Goal: Communication & Community: Ask a question

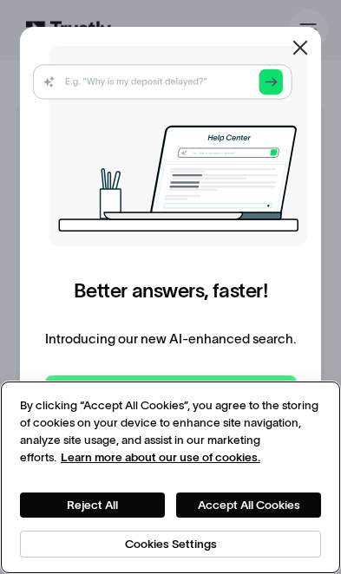
click at [246, 498] on button "Accept All Cookies" at bounding box center [248, 504] width 145 height 25
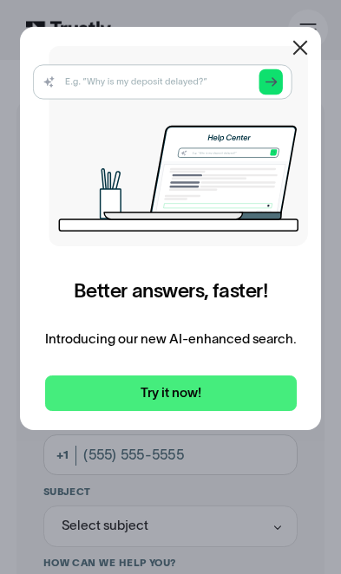
click at [260, 502] on button "Accept All Cookies" at bounding box center [248, 504] width 145 height 25
click at [300, 40] on icon at bounding box center [300, 47] width 21 height 21
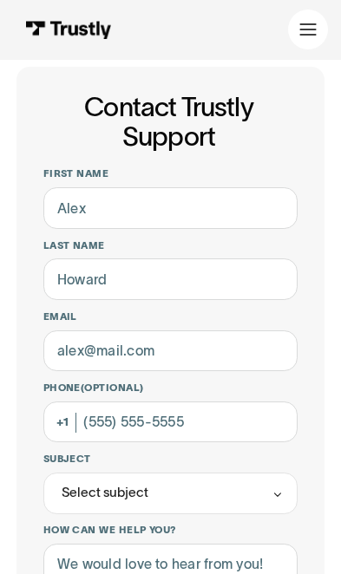
scroll to position [51, 0]
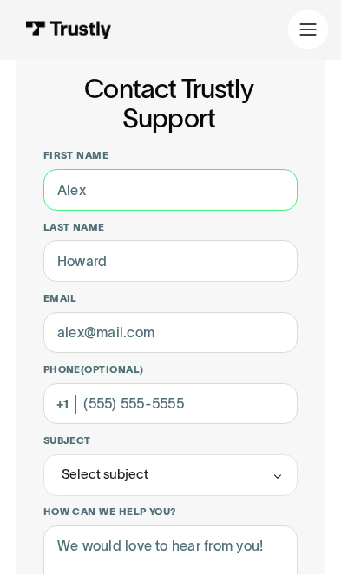
click at [237, 198] on input "First name" at bounding box center [170, 190] width 255 height 42
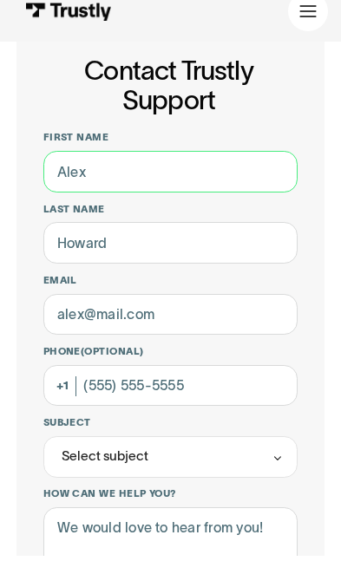
type input "[PERSON_NAME]"
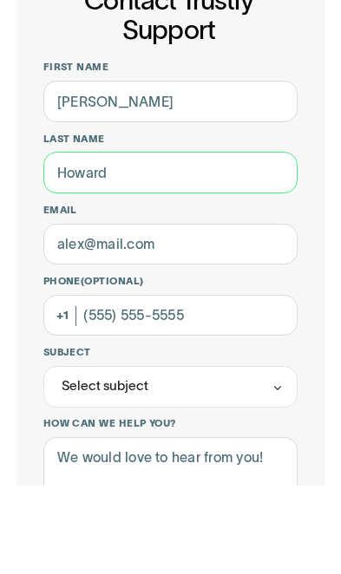
click at [184, 240] on input "Last name" at bounding box center [170, 261] width 255 height 42
type input "[PERSON_NAME]"
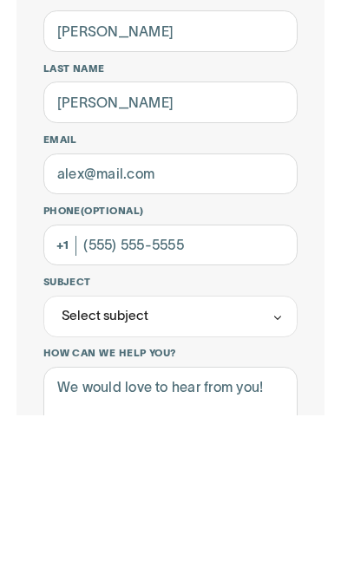
click at [212, 383] on input "Phone (Optional)" at bounding box center [170, 404] width 255 height 42
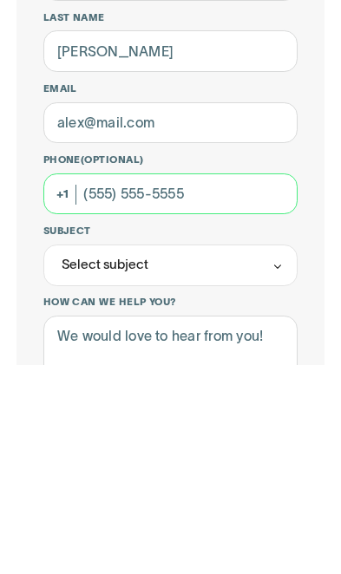
click at [254, 383] on input "Phone (Optional)" at bounding box center [170, 404] width 255 height 42
type input "[PHONE_NUMBER]"
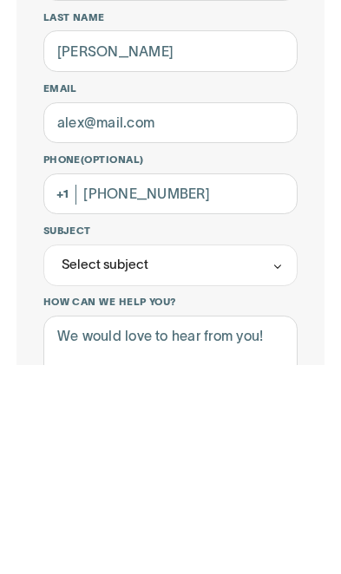
click at [237, 454] on div "Select subject" at bounding box center [170, 475] width 255 height 42
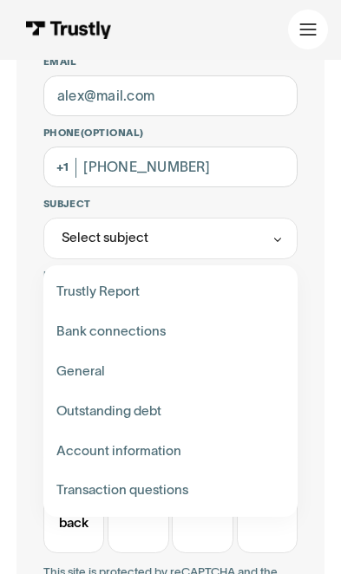
click at [191, 487] on div "Contact Trustly Support" at bounding box center [169, 491] width 241 height 40
type input "**********"
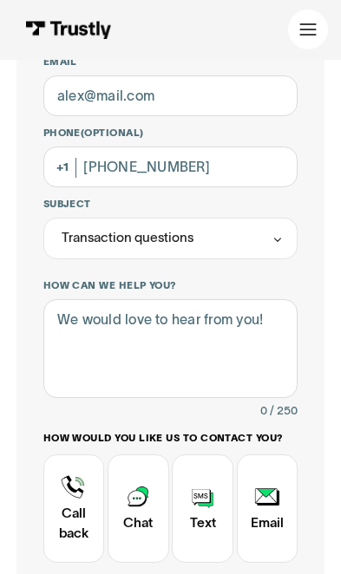
scroll to position [289, 0]
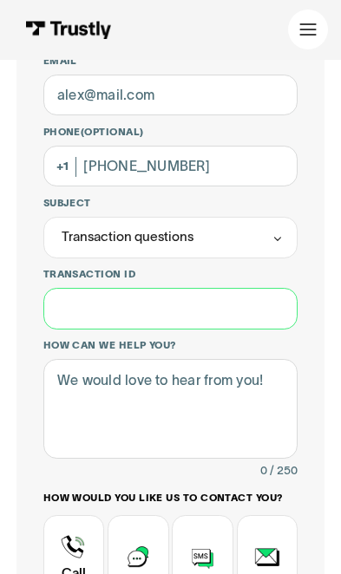
click at [237, 298] on input "Transaction ID" at bounding box center [170, 309] width 255 height 42
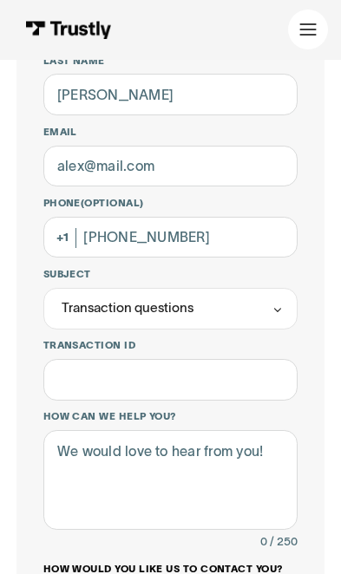
scroll to position [0, 0]
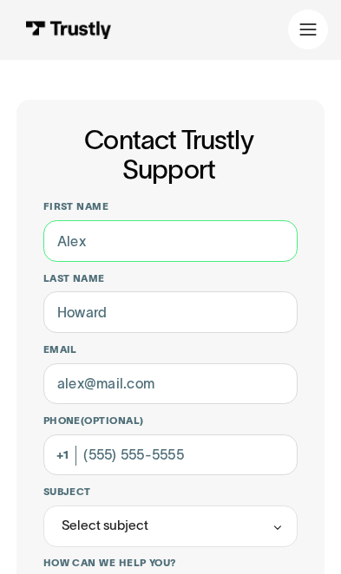
click at [231, 245] on input "First name" at bounding box center [170, 241] width 255 height 42
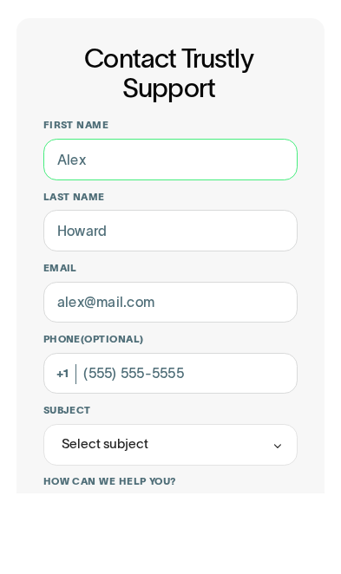
type input "[PERSON_NAME]"
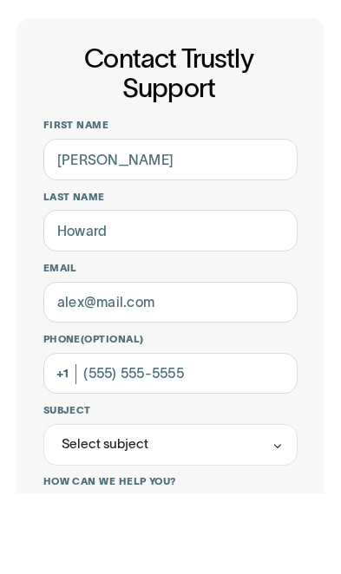
click at [194, 291] on input "Last name" at bounding box center [170, 312] width 255 height 42
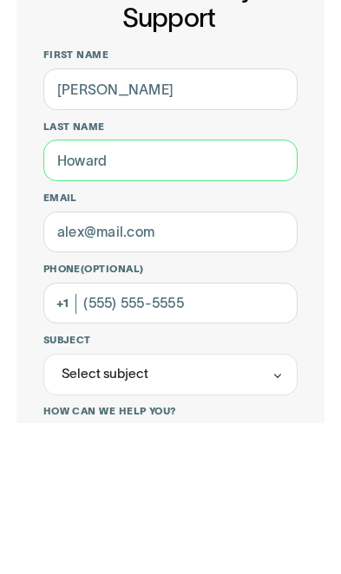
type input "[PERSON_NAME]"
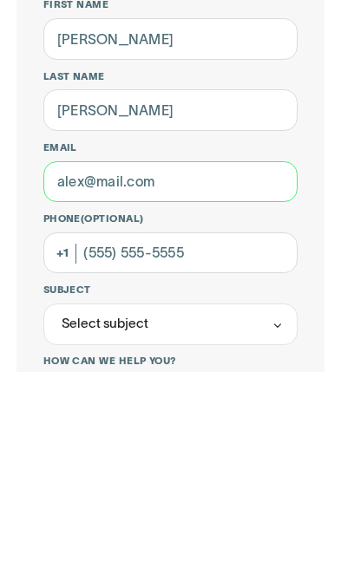
type input "fredrick.damon@gmail.com"
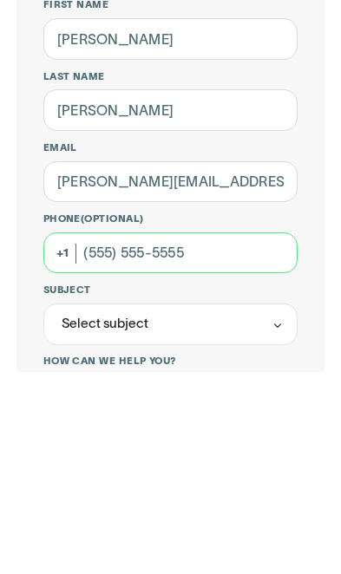
scroll to position [54, 0]
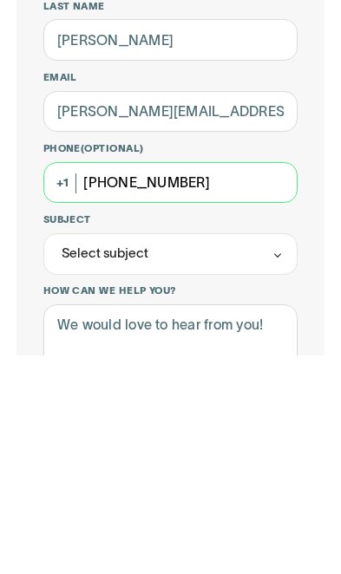
type input "[PHONE_NUMBER]"
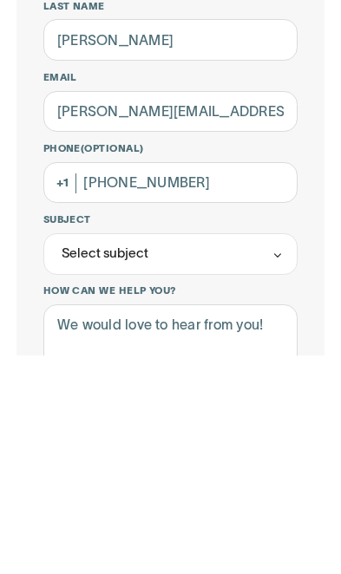
click at [235, 452] on div "Select subject" at bounding box center [170, 473] width 255 height 42
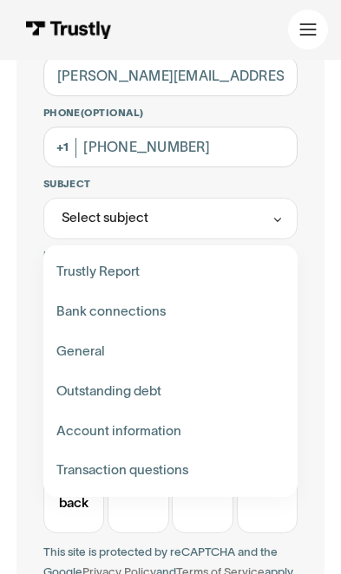
scroll to position [309, 0]
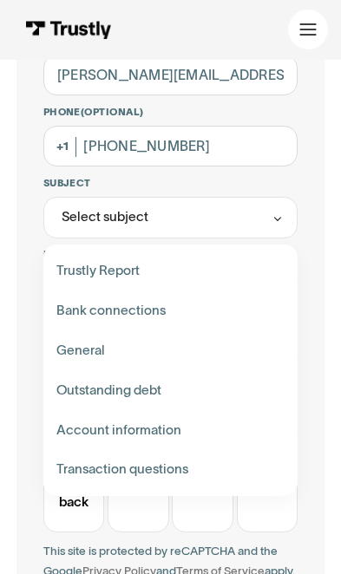
click at [189, 462] on div "Contact Trustly Support" at bounding box center [169, 470] width 241 height 40
type input "**********"
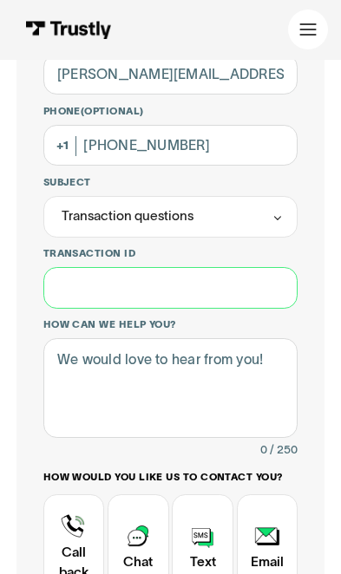
click at [223, 283] on input "Transaction ID" at bounding box center [170, 288] width 255 height 42
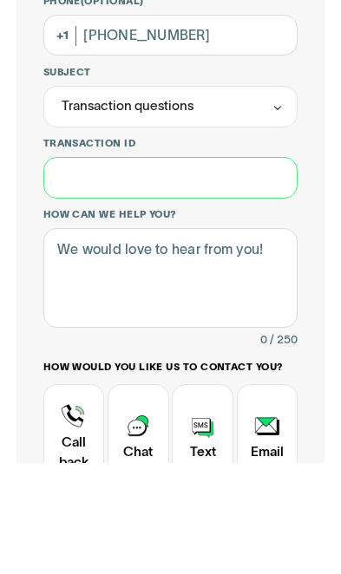
click at [190, 268] on input "Transaction ID" at bounding box center [170, 289] width 255 height 42
paste input "**********"
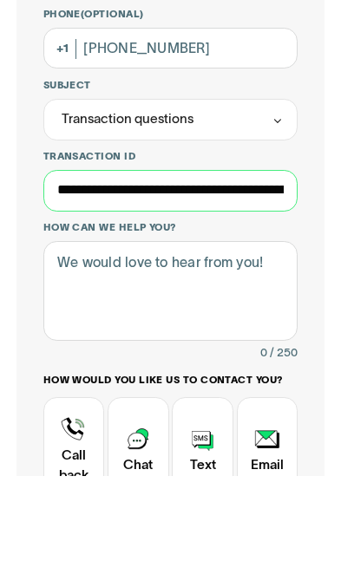
type input "**********"
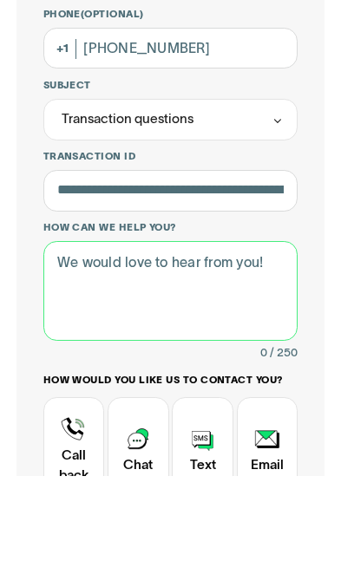
click at [244, 339] on textarea "How can we help you?" at bounding box center [170, 389] width 255 height 100
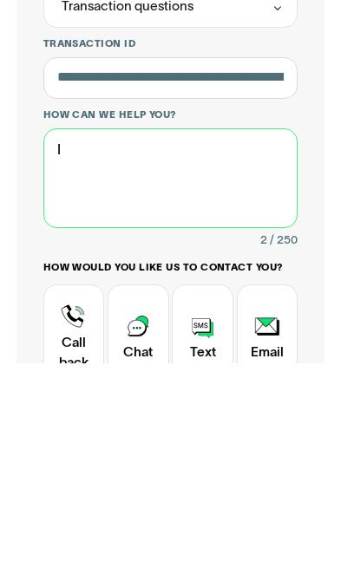
type textarea "I"
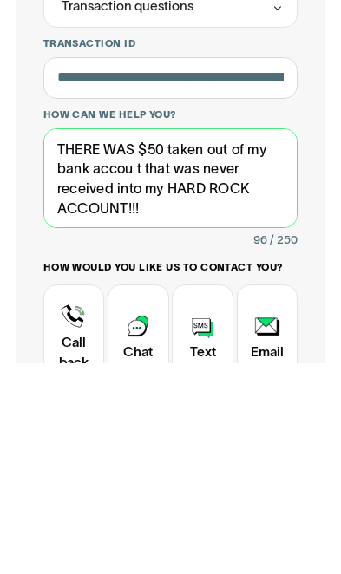
click at [133, 339] on textarea "THERE WAS $50 taken out of my bank accou t that was never received into my HARD…" at bounding box center [170, 389] width 255 height 100
click at [178, 339] on textarea "THERE WAS $50 taken out of my bank account that was never received into my HARD…" at bounding box center [170, 389] width 255 height 100
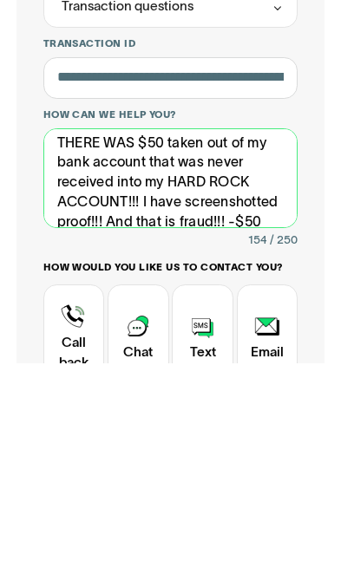
scroll to position [26, 0]
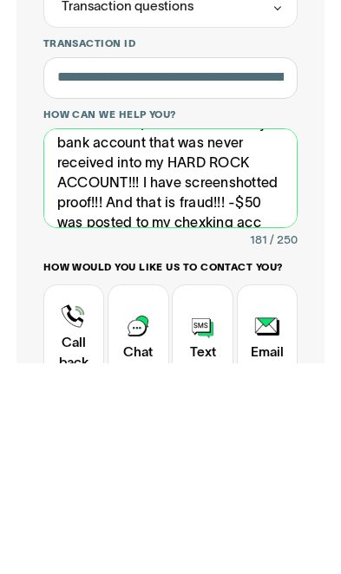
click at [212, 339] on textarea "THERE WAS $50 taken out of my bank account that was never received into my HARD…" at bounding box center [170, 389] width 255 height 100
click at [263, 339] on textarea "THERE WAS $50 taken out of my bank account that was never received into my HARD…" at bounding box center [170, 389] width 255 height 100
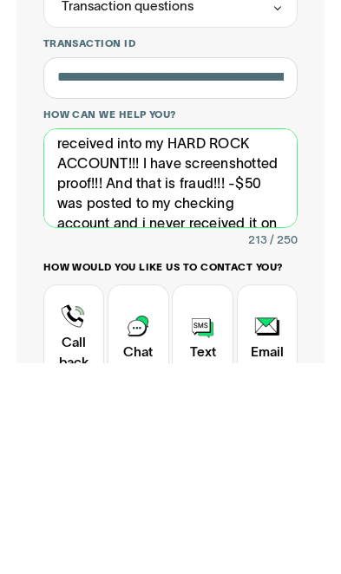
scroll to position [64, 0]
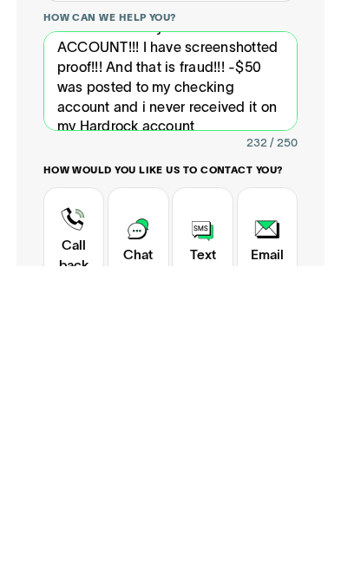
type textarea "THERE WAS $50 taken out of my bank account that was never received into my HARD…"
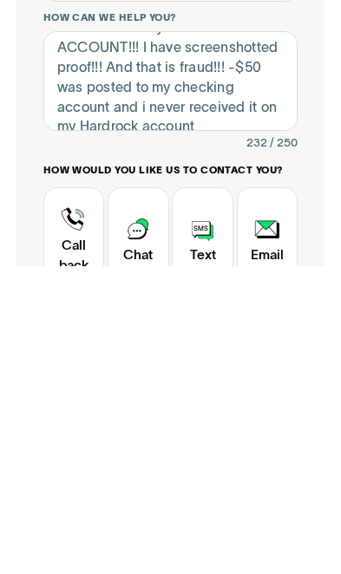
click at [284, 495] on div "Contact Trustly Support" at bounding box center [268, 549] width 62 height 108
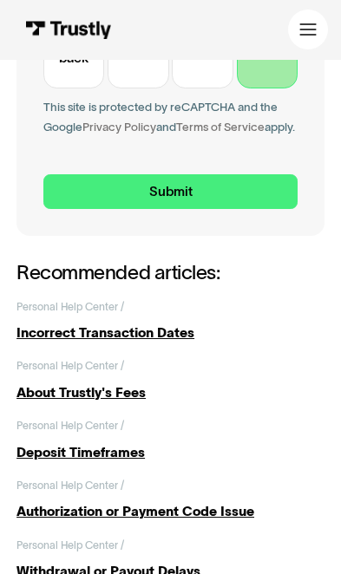
scroll to position [823, 0]
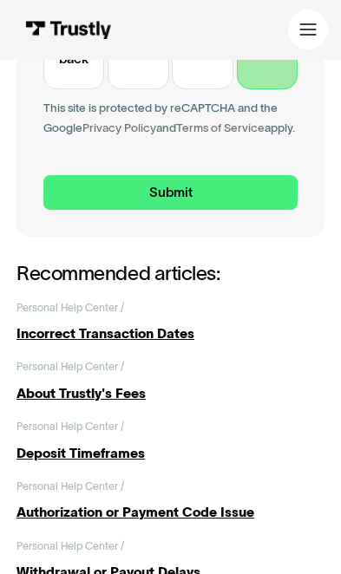
click at [212, 200] on input "Submit" at bounding box center [170, 192] width 255 height 35
type input "+13053162171"
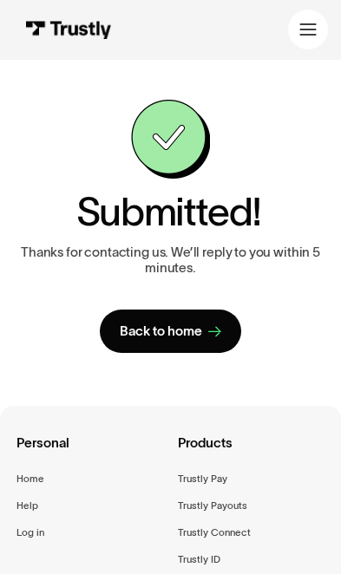
click at [190, 337] on div "Back to home" at bounding box center [161, 330] width 82 height 17
